Goal: Task Accomplishment & Management: Use online tool/utility

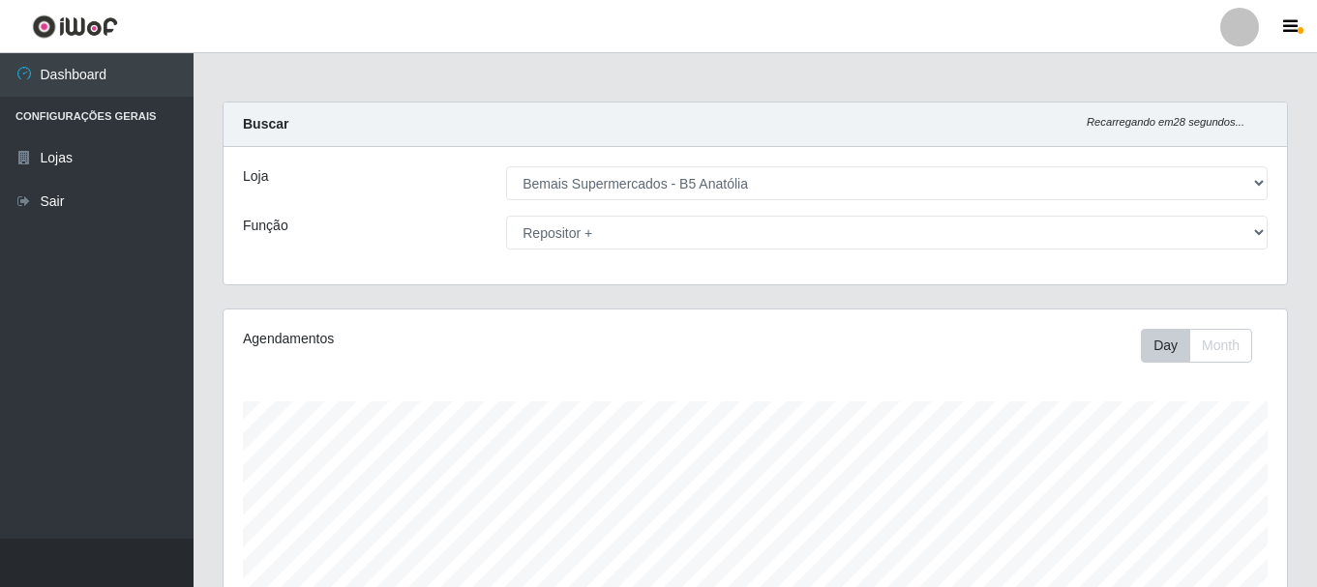
select select "405"
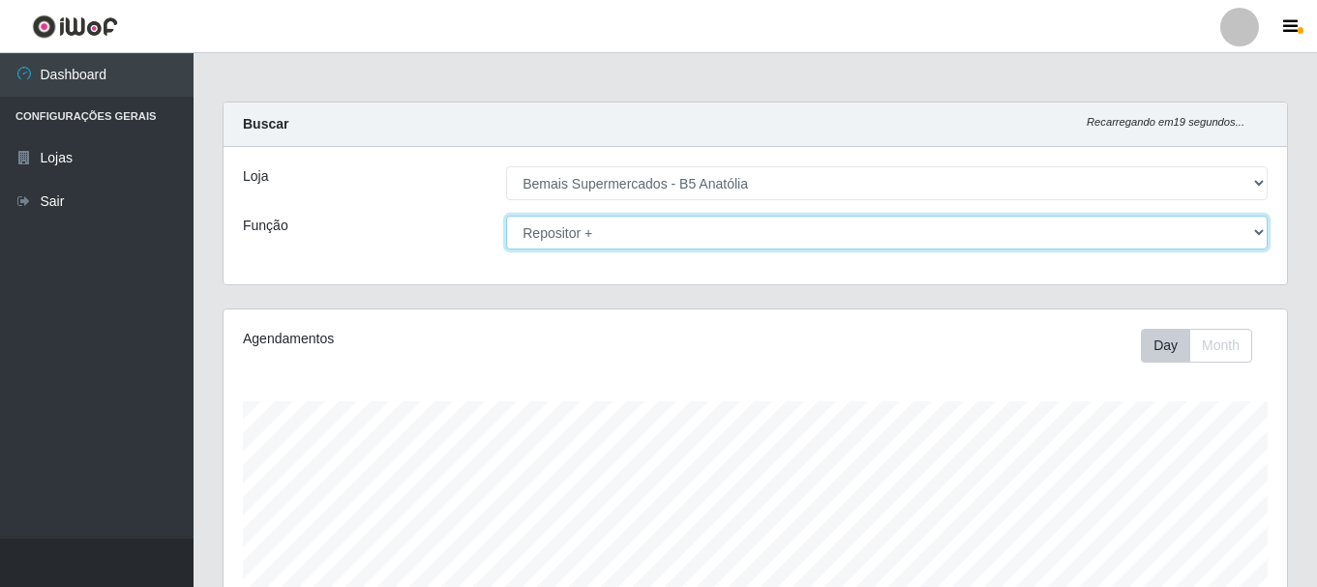
click at [741, 227] on select "[Selecione...] ASG ASG + ASG ++ Auxiliar de Estacionamento Auxiliar de Estacion…" at bounding box center [886, 233] width 761 height 34
click at [749, 227] on select "[Selecione...] ASG ASG + ASG ++ Auxiliar de Estacionamento Auxiliar de Estacion…" at bounding box center [886, 233] width 761 height 34
click at [506, 216] on select "[Selecione...] ASG ASG + ASG ++ Auxiliar de Estacionamento Auxiliar de Estacion…" at bounding box center [886, 233] width 761 height 34
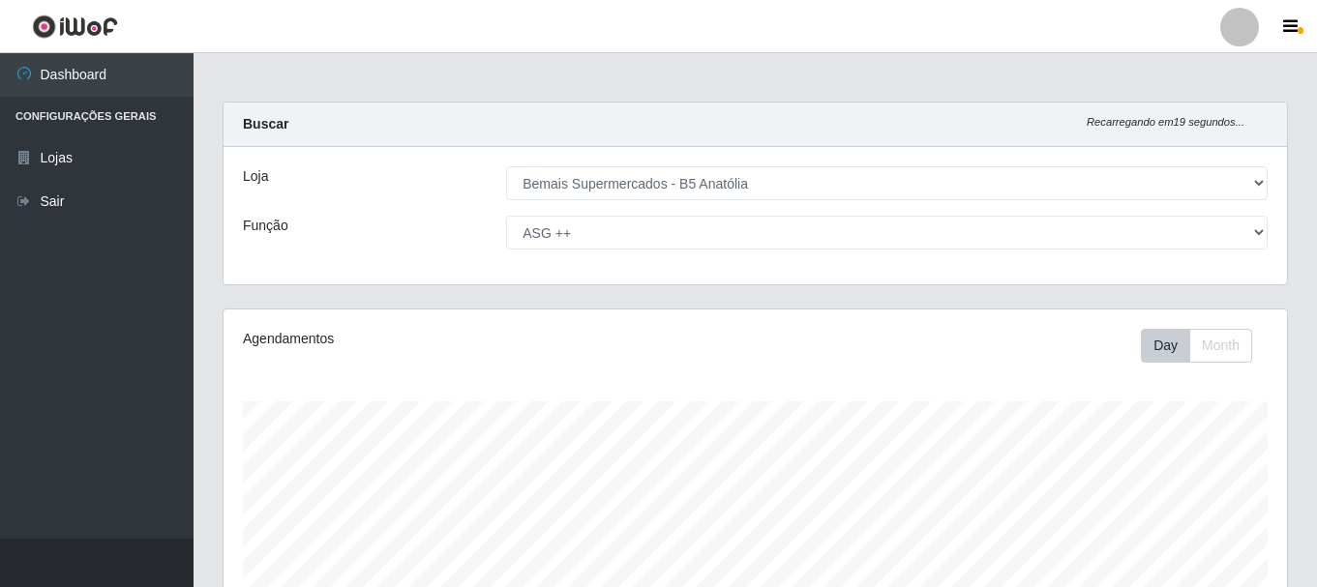
click at [951, 310] on div "Agendamentos Day Month 02/08 Agendamentos 12" at bounding box center [754, 511] width 1063 height 402
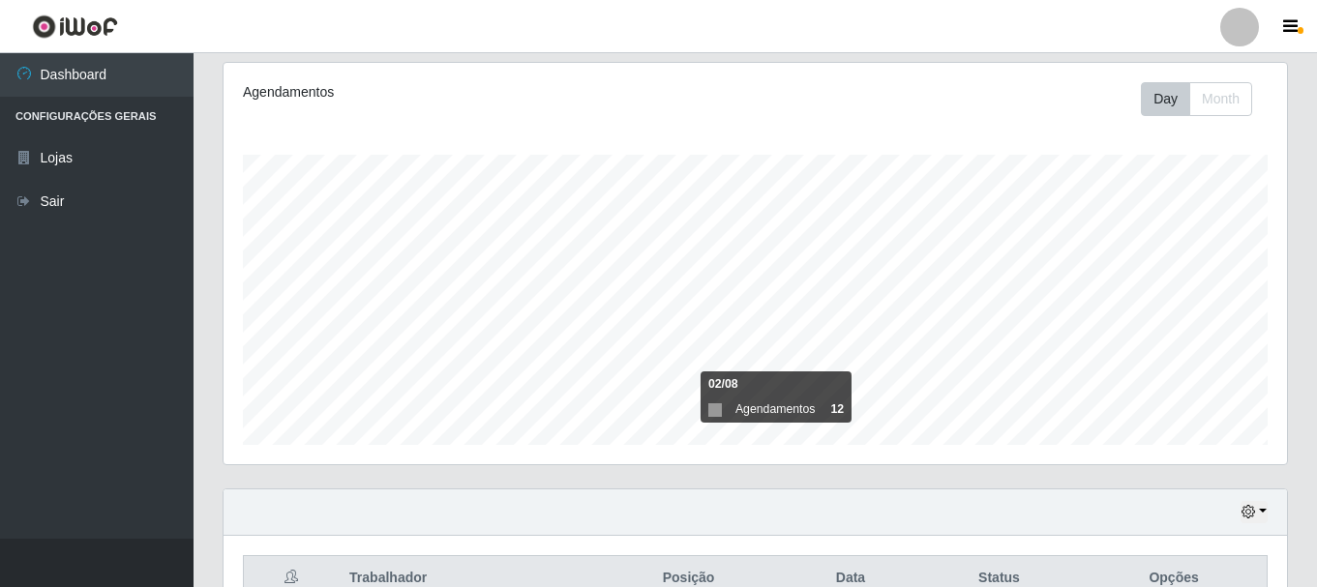
scroll to position [353, 0]
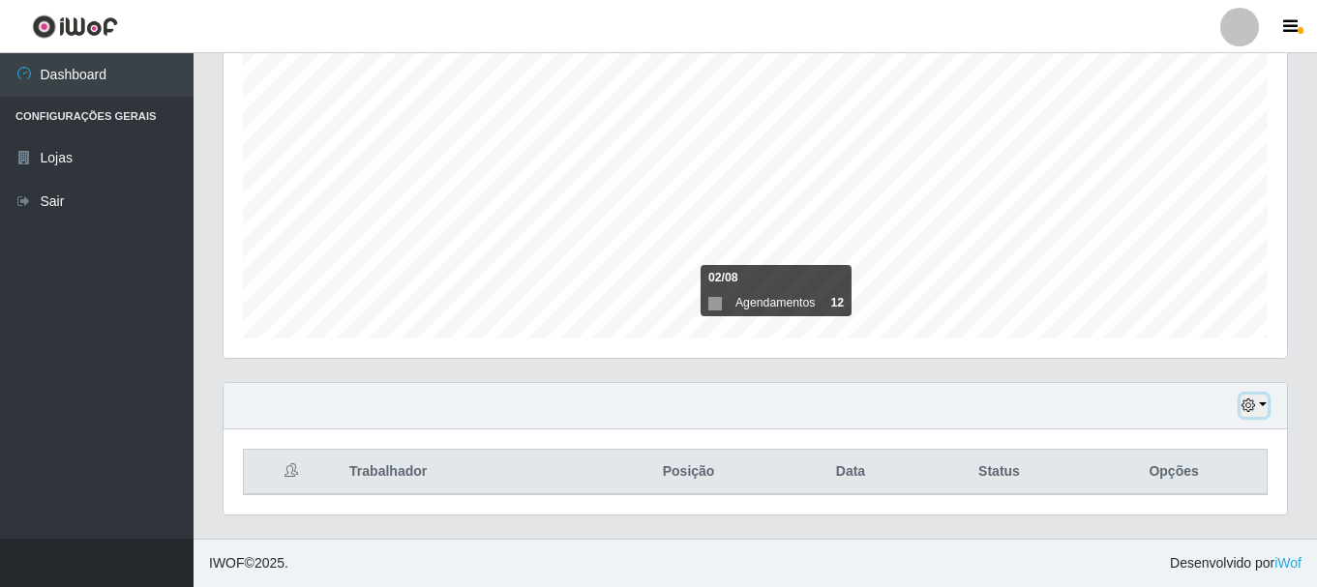
click at [1259, 407] on button "button" at bounding box center [1253, 406] width 27 height 22
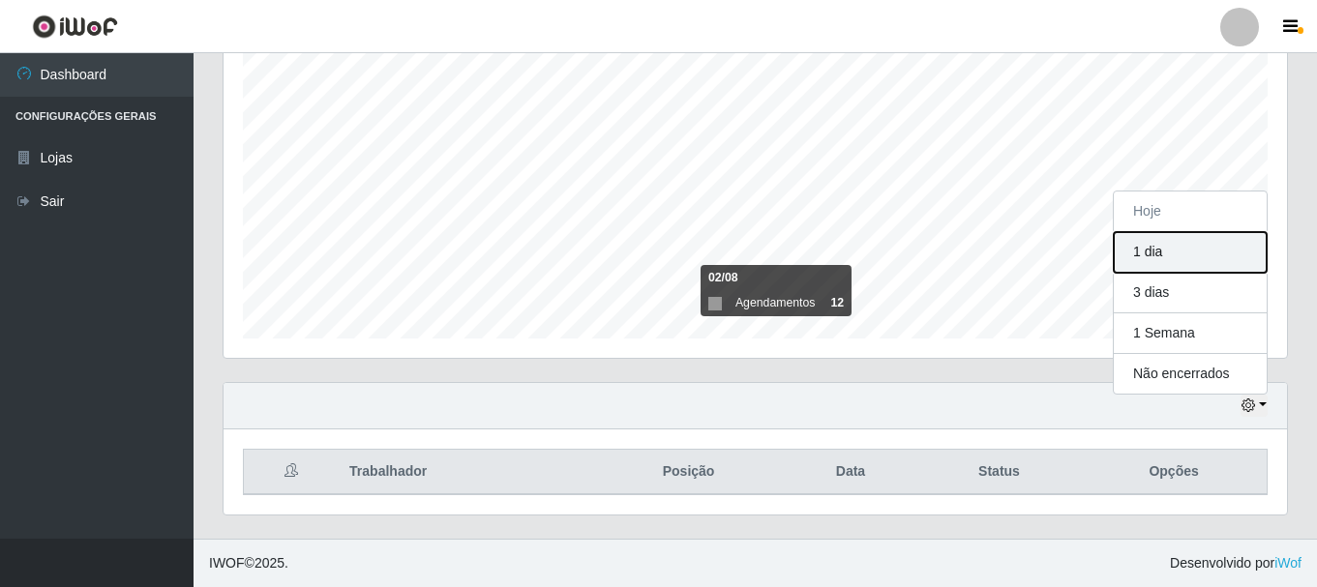
click at [1187, 262] on button "1 dia" at bounding box center [1190, 252] width 153 height 41
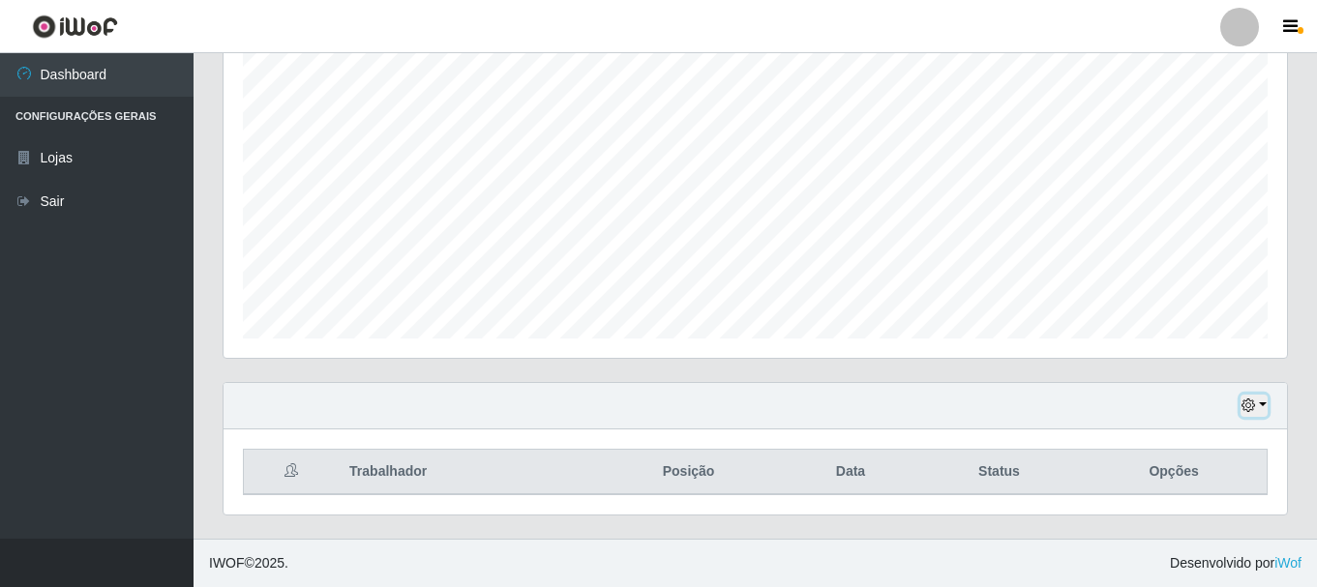
click at [1248, 404] on icon "button" at bounding box center [1248, 406] width 14 height 14
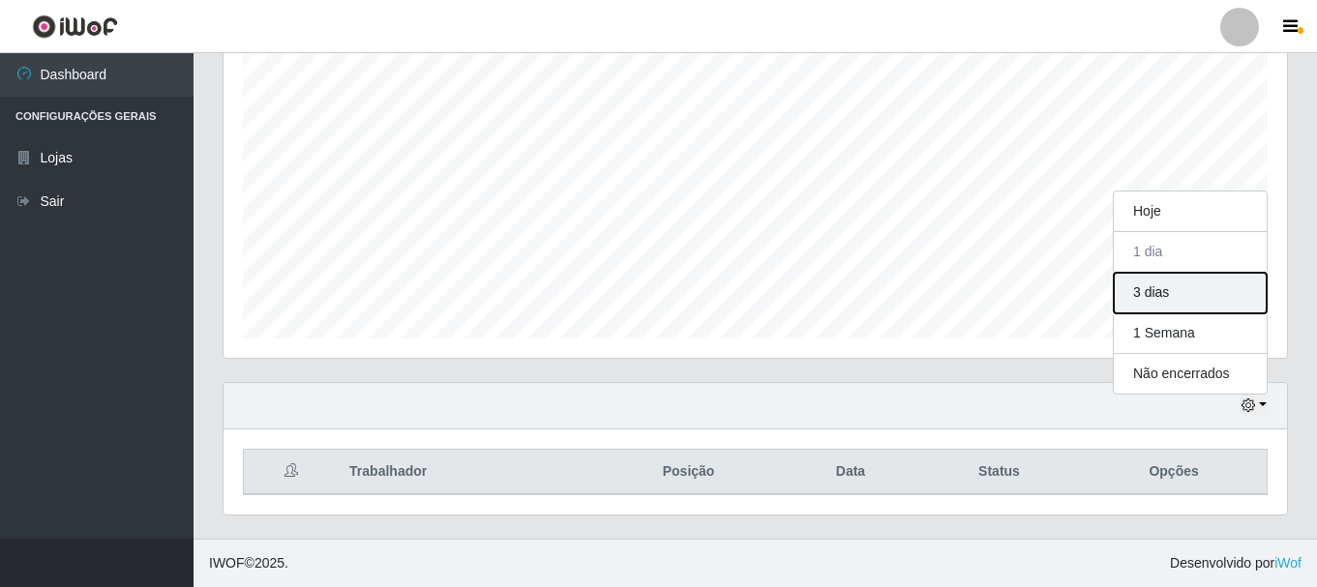
click at [1179, 294] on button "3 dias" at bounding box center [1190, 293] width 153 height 41
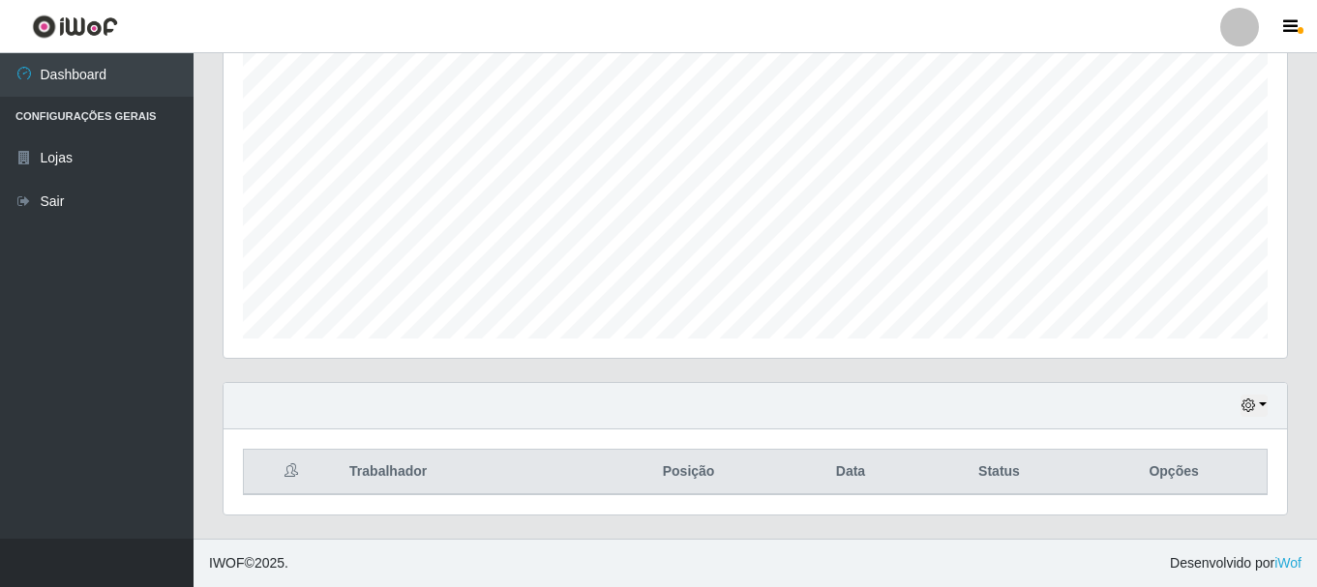
scroll to position [0, 0]
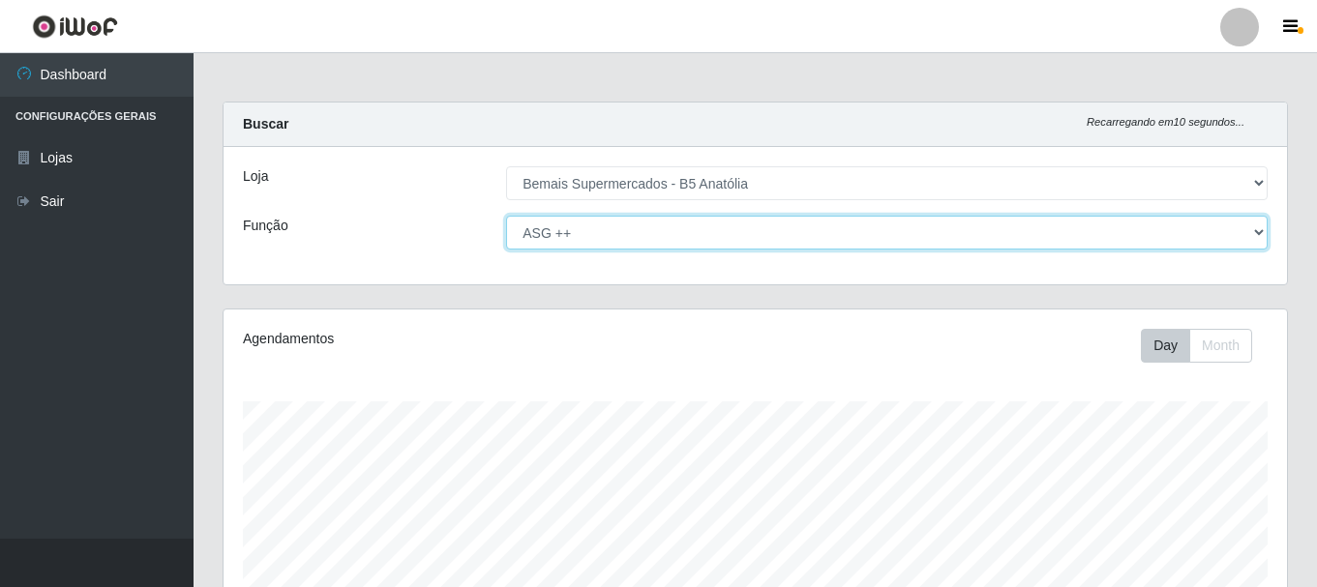
click at [898, 236] on select "[Selecione...] ASG ASG + ASG ++ Auxiliar de Estacionamento Auxiliar de Estacion…" at bounding box center [886, 233] width 761 height 34
click at [506, 216] on select "[Selecione...] ASG ASG + ASG ++ Auxiliar de Estacionamento Auxiliar de Estacion…" at bounding box center [886, 233] width 761 height 34
click at [892, 240] on select "[Selecione...] ASG ASG + ASG ++ Auxiliar de Estacionamento Auxiliar de Estacion…" at bounding box center [886, 233] width 761 height 34
click at [506, 216] on select "[Selecione...] ASG ASG + ASG ++ Auxiliar de Estacionamento Auxiliar de Estacion…" at bounding box center [886, 233] width 761 height 34
click at [900, 245] on select "[Selecione...] ASG ASG + ASG ++ Auxiliar de Estacionamento Auxiliar de Estacion…" at bounding box center [886, 233] width 761 height 34
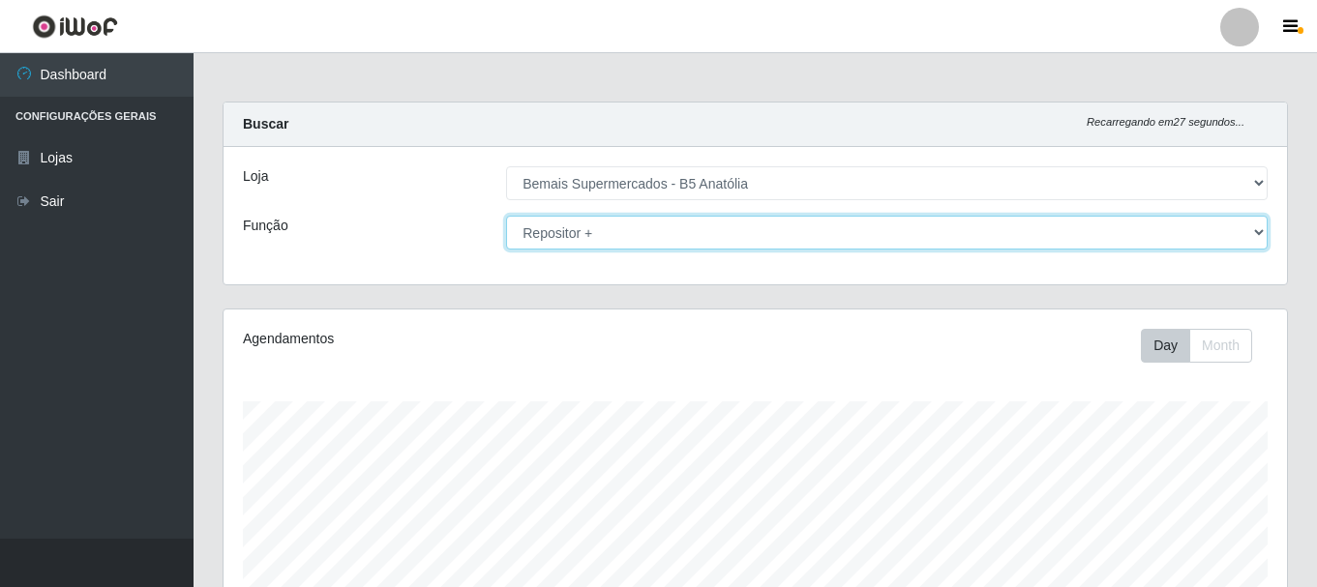
select select "72"
click at [506, 216] on select "[Selecione...] ASG ASG + ASG ++ Auxiliar de Estacionamento Auxiliar de Estacion…" at bounding box center [886, 233] width 761 height 34
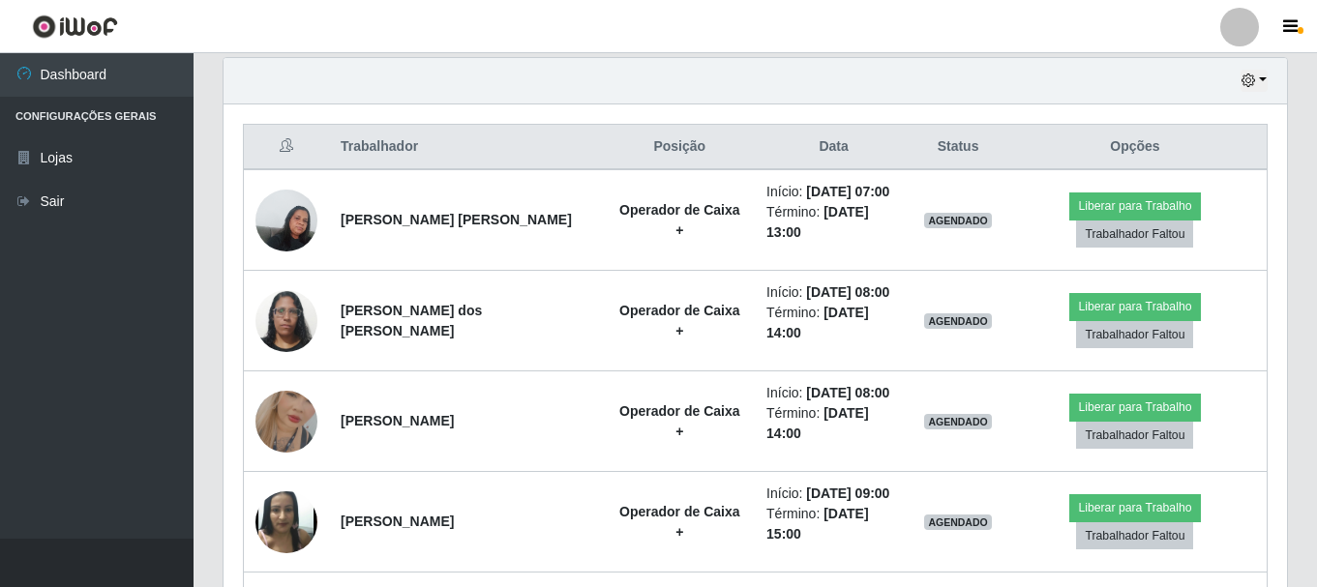
scroll to position [581, 0]
